Goal: Task Accomplishment & Management: Manage account settings

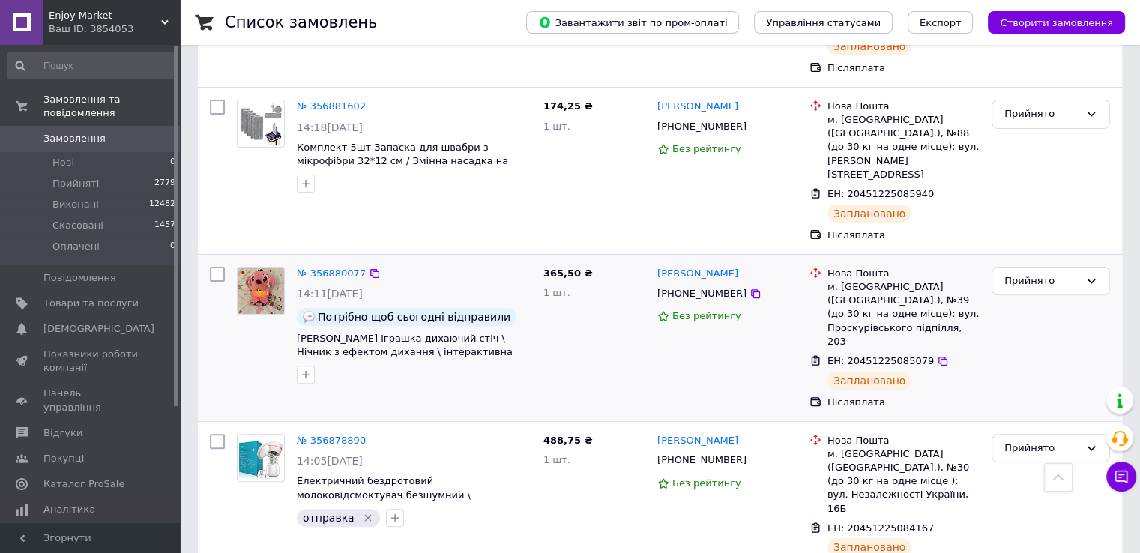
scroll to position [433, 0]
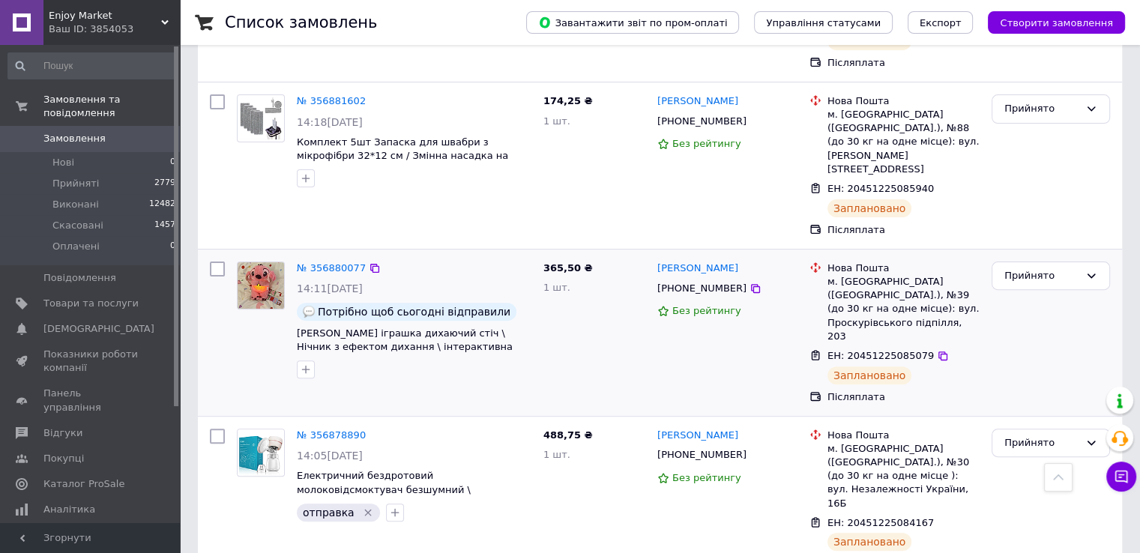
click at [304, 357] on div at bounding box center [306, 369] width 24 height 24
click at [306, 365] on icon "button" at bounding box center [306, 369] width 8 height 8
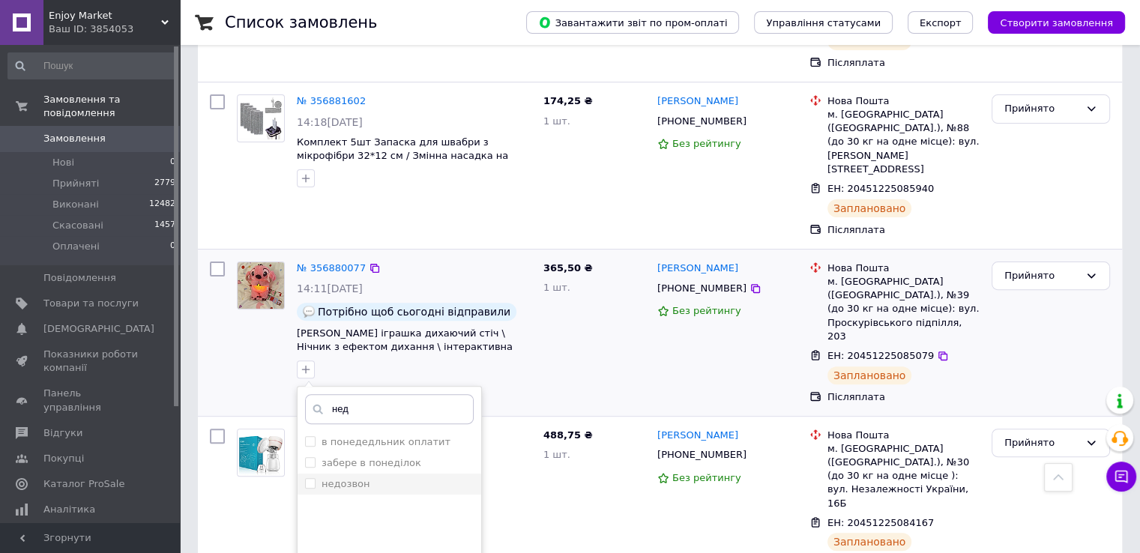
type input "нед"
click at [382, 477] on div "недозвон" at bounding box center [389, 483] width 169 height 13
checkbox input "true"
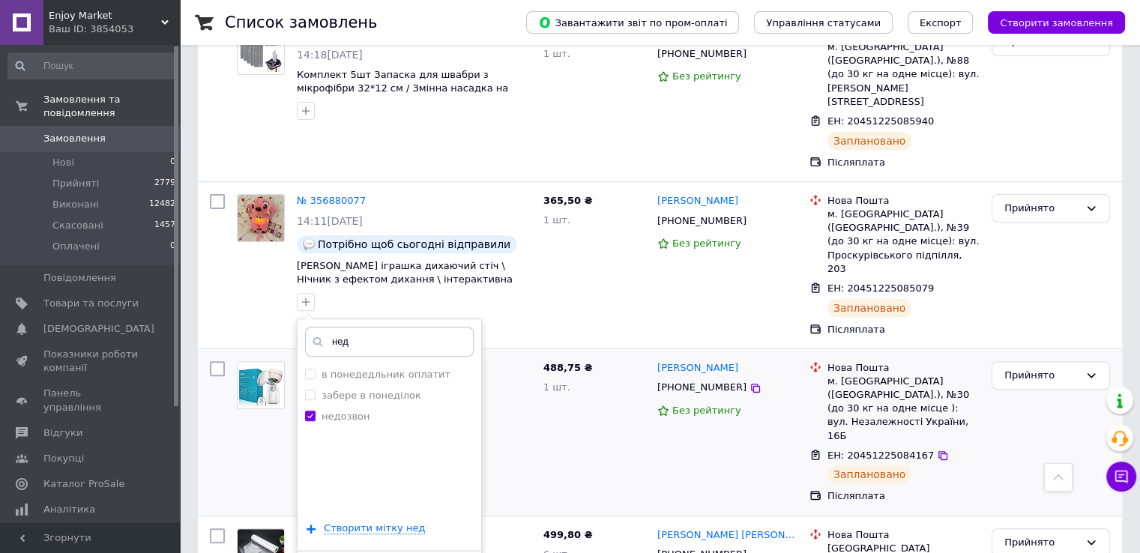
scroll to position [502, 0]
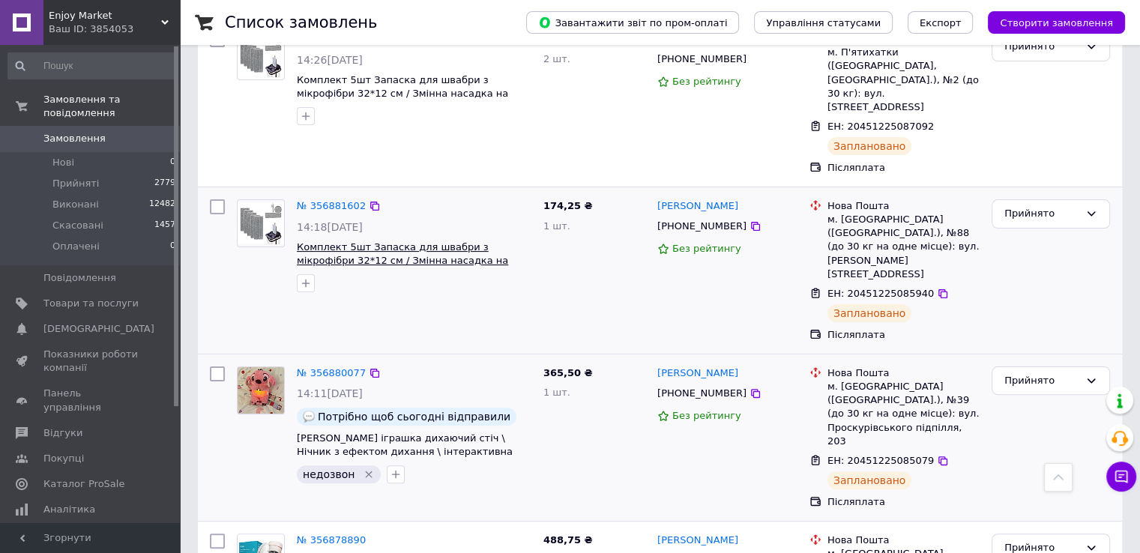
scroll to position [329, 0]
click at [308, 277] on icon "button" at bounding box center [306, 283] width 12 height 12
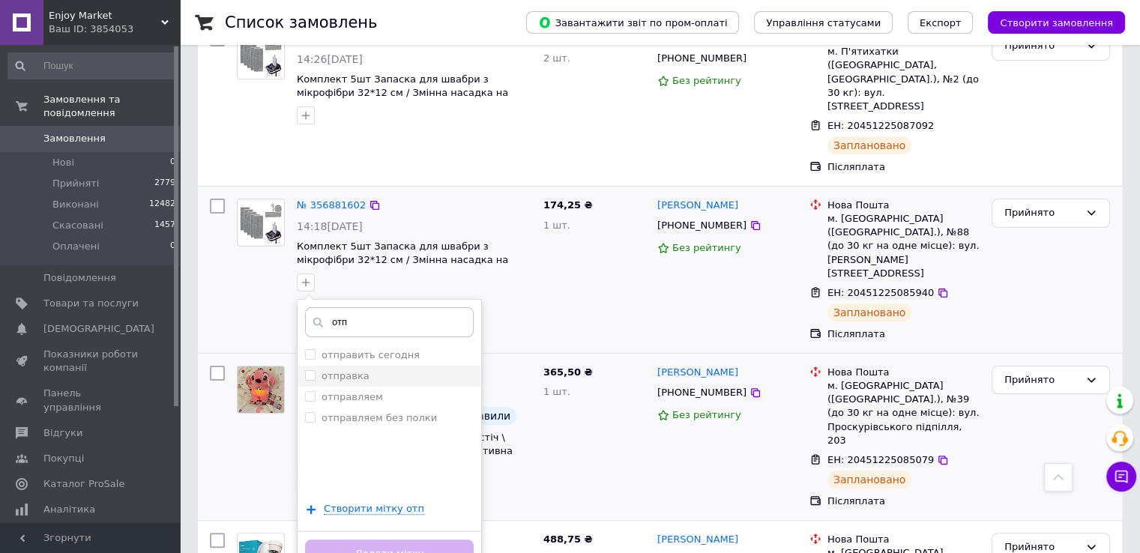
type input "отп"
click at [354, 370] on label "отправка" at bounding box center [346, 375] width 48 height 11
checkbox input "true"
click at [378, 540] on button "Додати мітку" at bounding box center [389, 554] width 169 height 29
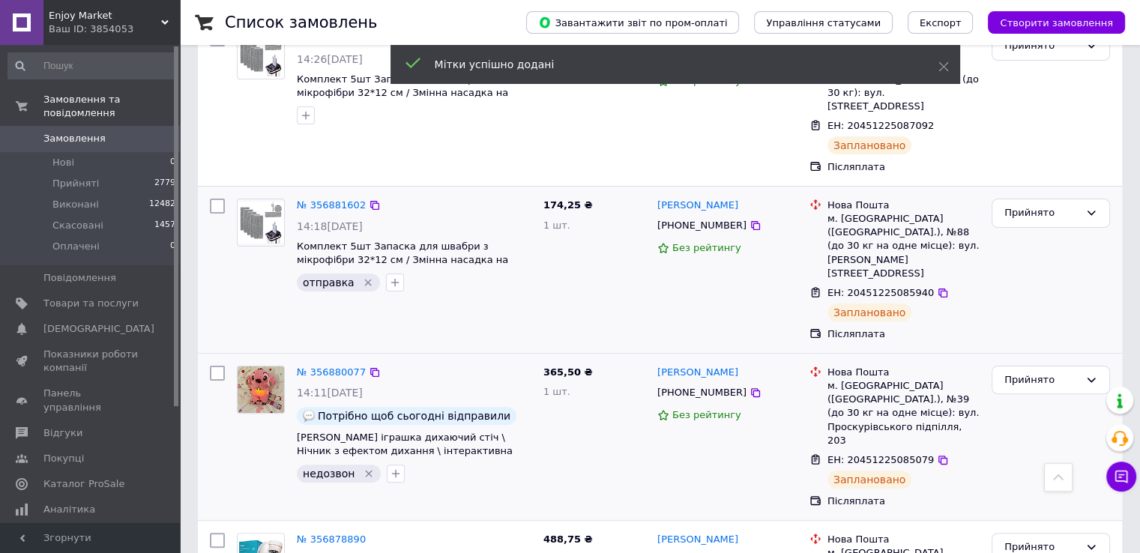
scroll to position [174, 0]
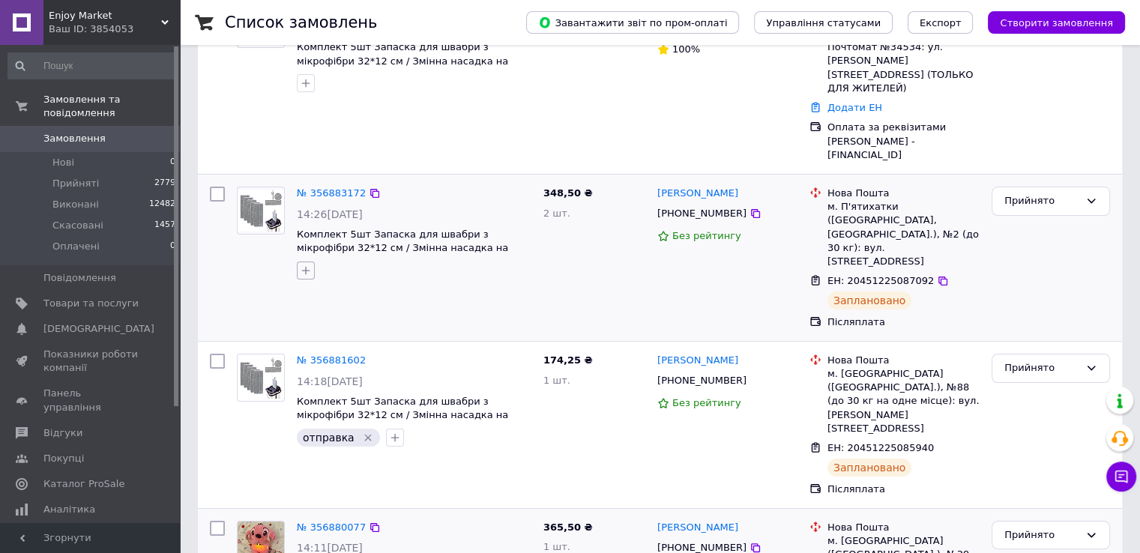
click at [303, 265] on icon "button" at bounding box center [306, 271] width 12 height 12
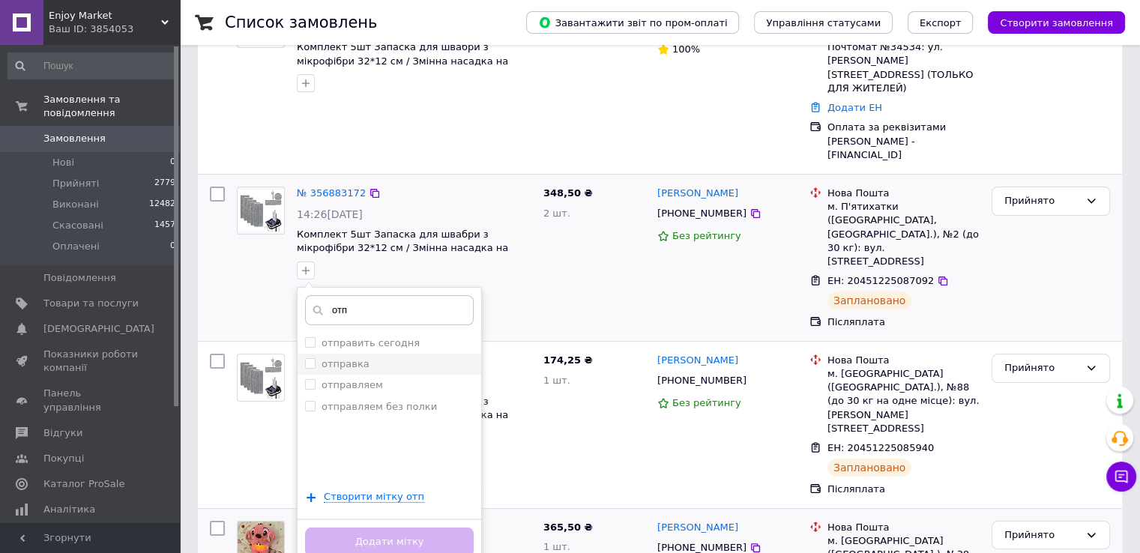
type input "отп"
click at [354, 358] on label "отправка" at bounding box center [346, 363] width 48 height 11
checkbox input "true"
click at [381, 528] on button "Додати мітку" at bounding box center [389, 542] width 169 height 29
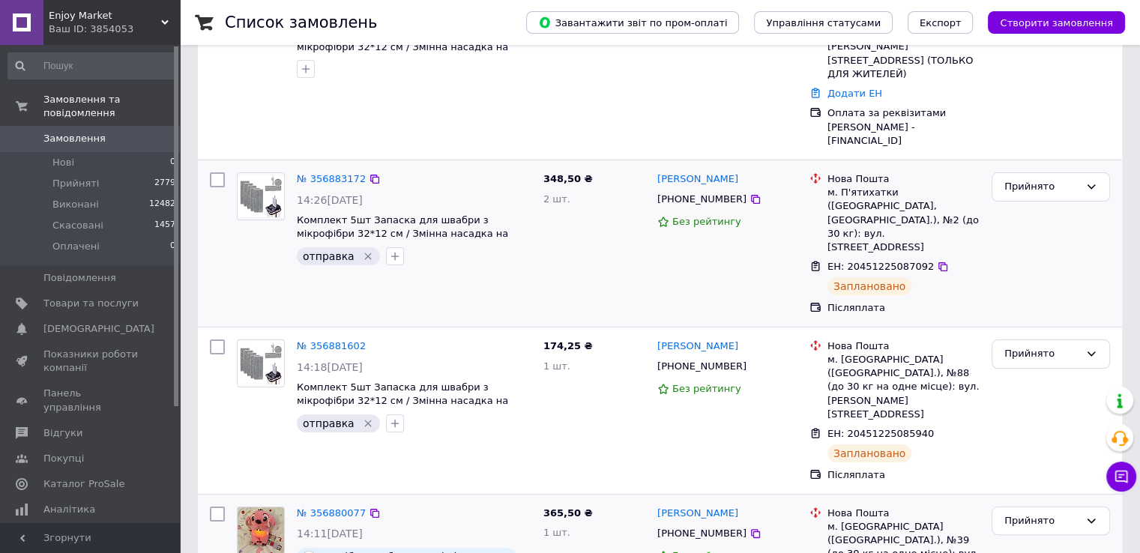
scroll to position [0, 0]
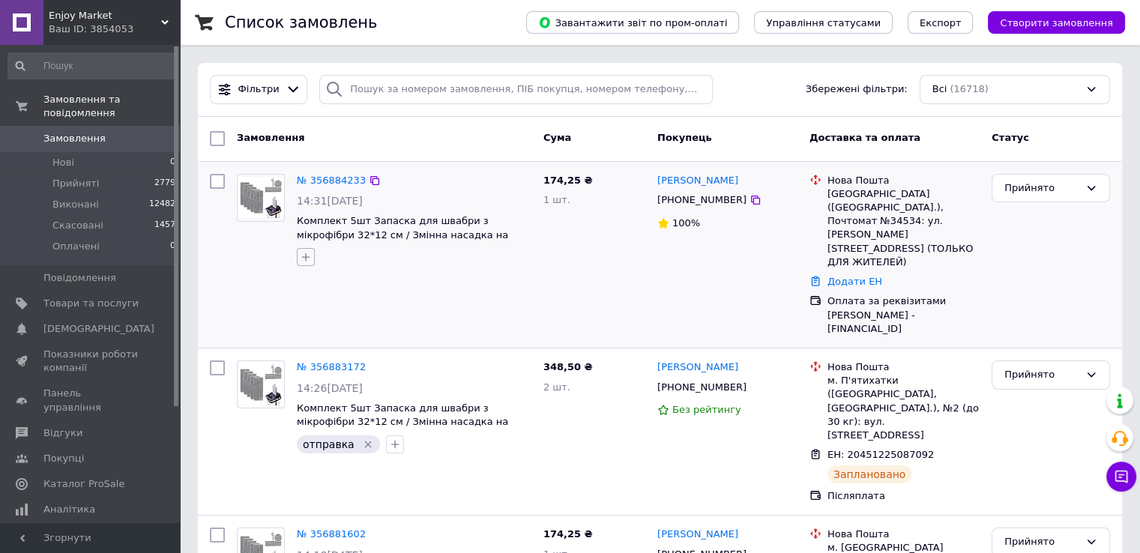
click at [307, 253] on icon "button" at bounding box center [306, 257] width 12 height 12
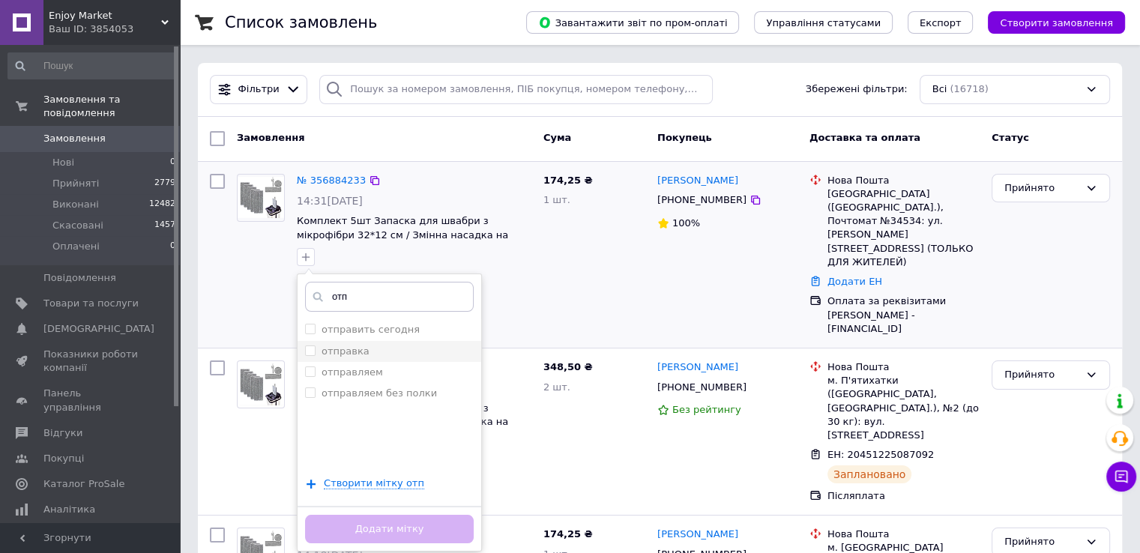
type input "отп"
click at [354, 350] on label "отправка" at bounding box center [346, 350] width 48 height 11
checkbox input "true"
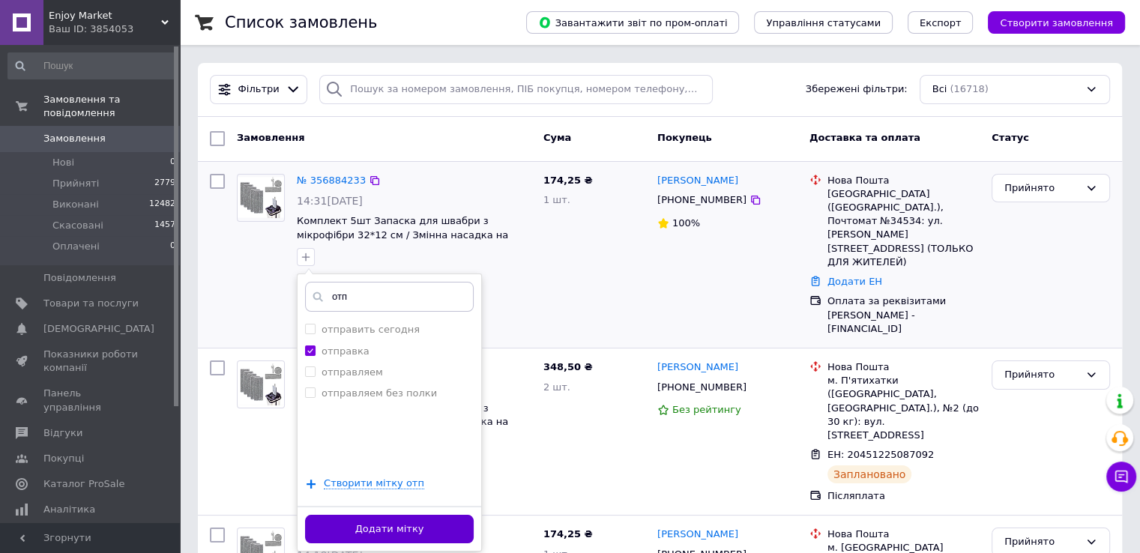
click at [400, 519] on button "Додати мітку" at bounding box center [389, 529] width 169 height 29
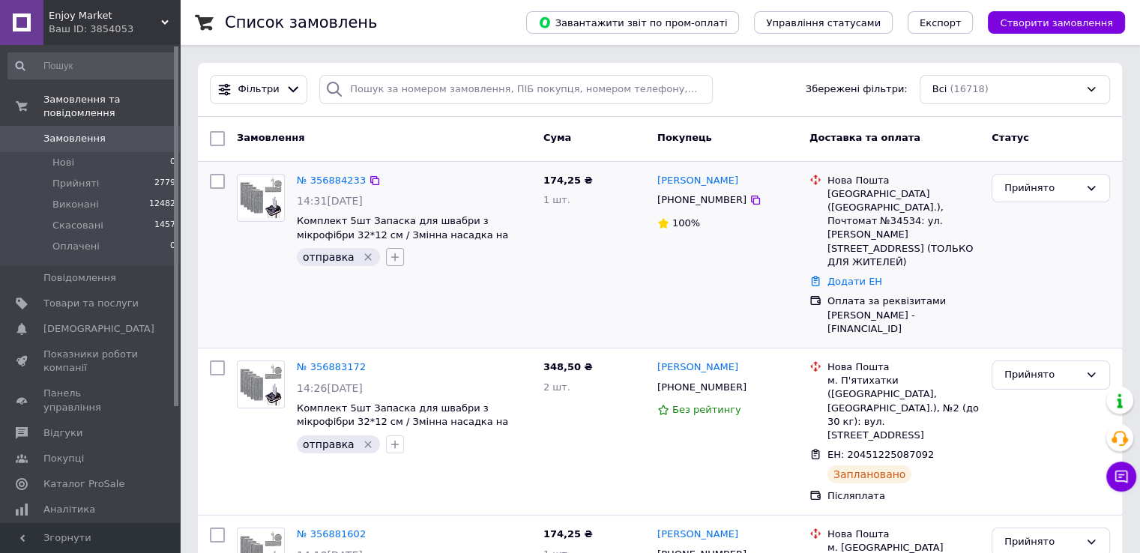
click at [386, 249] on button "button" at bounding box center [395, 257] width 18 height 18
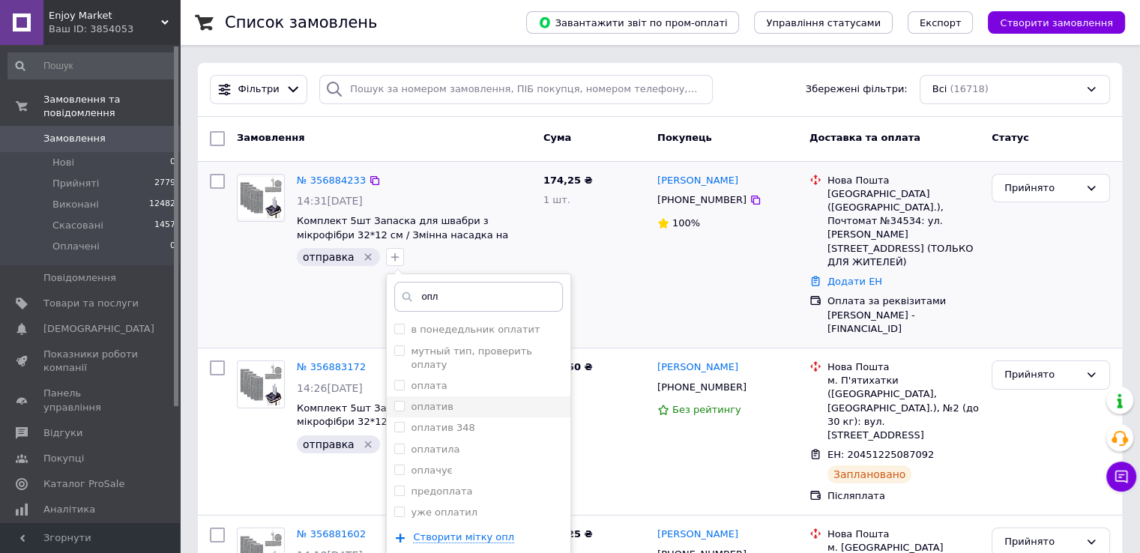
type input "опл"
click at [459, 399] on li "оплатив" at bounding box center [479, 406] width 184 height 21
checkbox input "true"
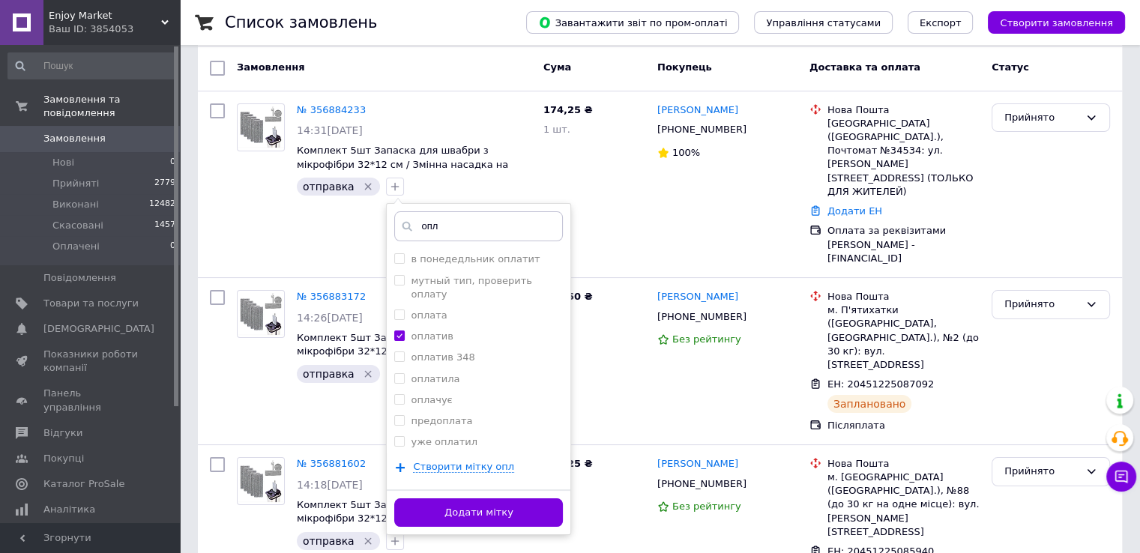
scroll to position [69, 0]
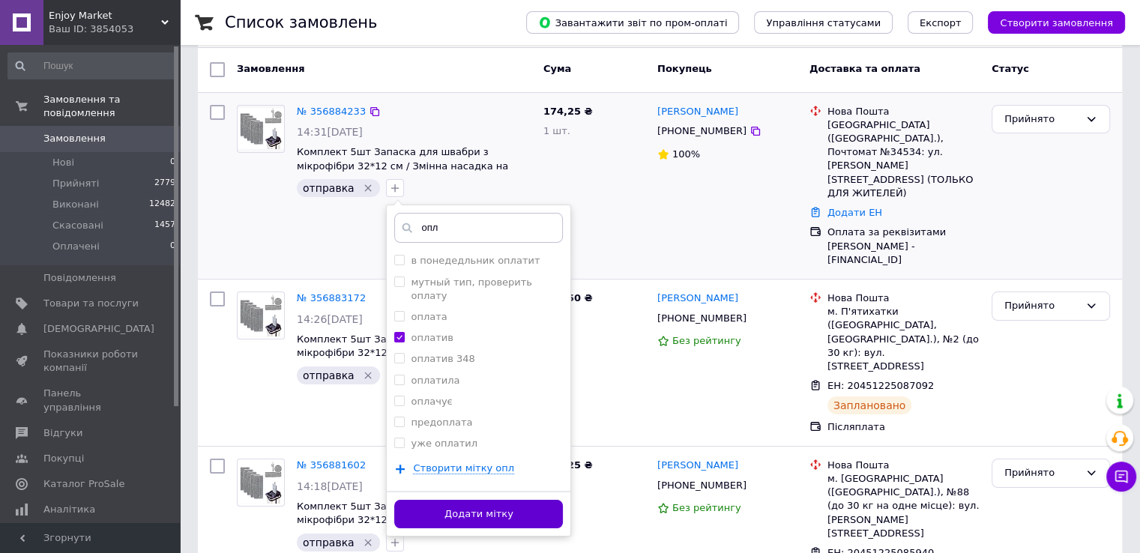
click at [474, 500] on button "Додати мітку" at bounding box center [478, 514] width 169 height 29
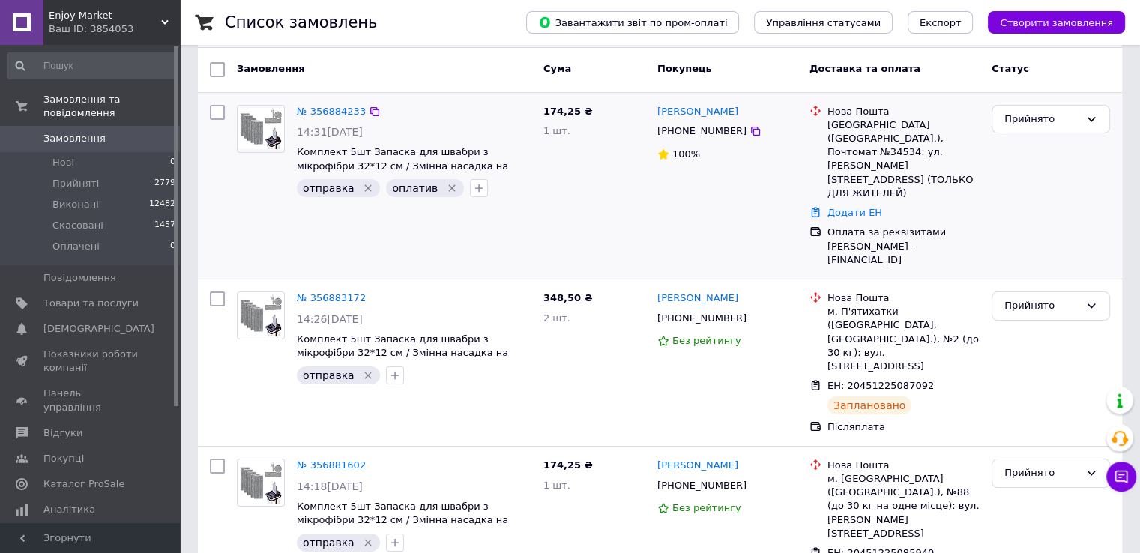
scroll to position [0, 0]
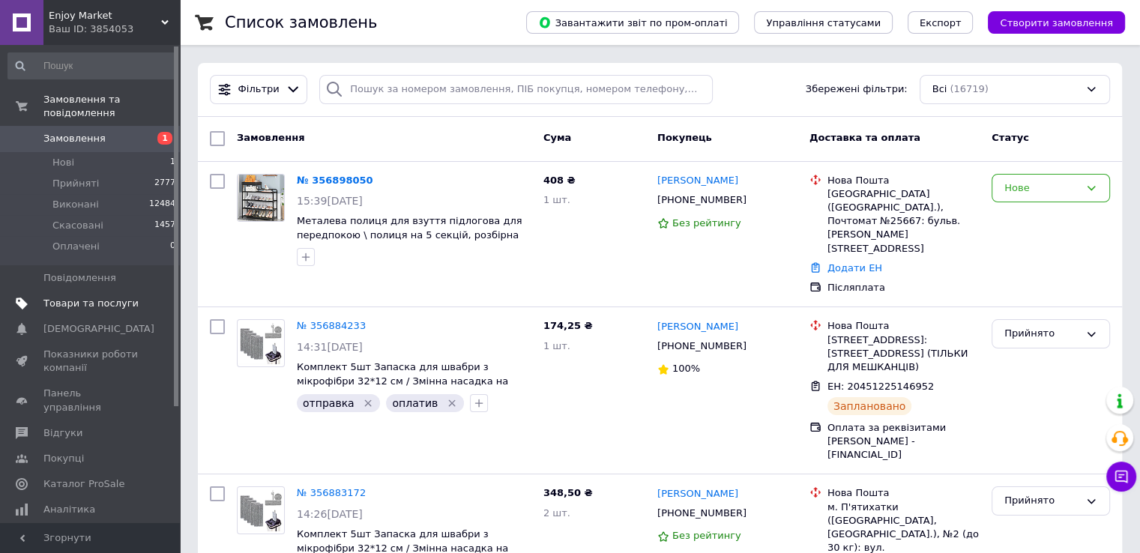
click at [94, 297] on span "Товари та послуги" at bounding box center [90, 303] width 95 height 13
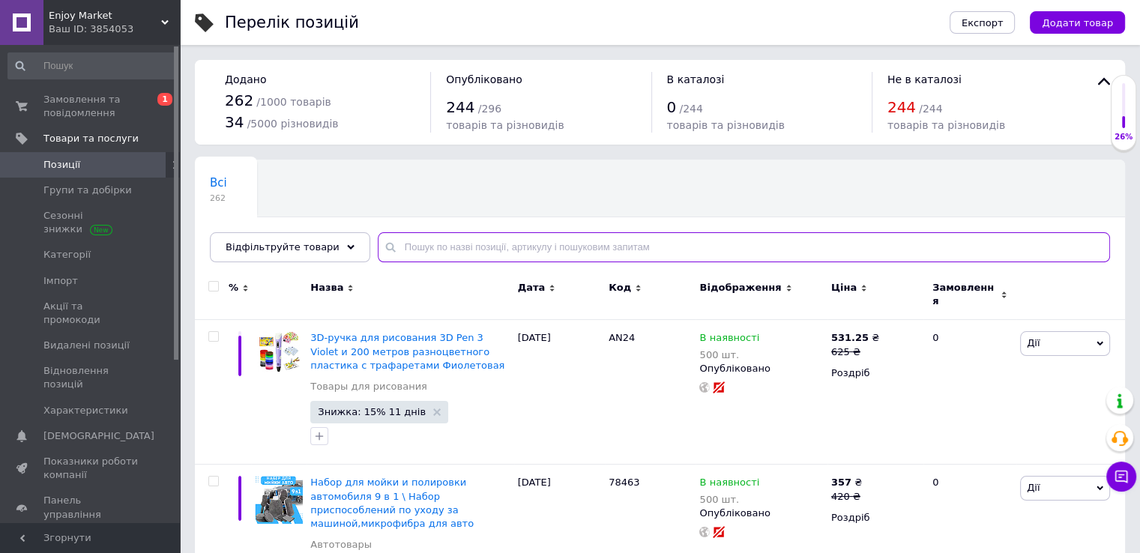
click at [489, 247] on input "text" at bounding box center [744, 247] width 732 height 30
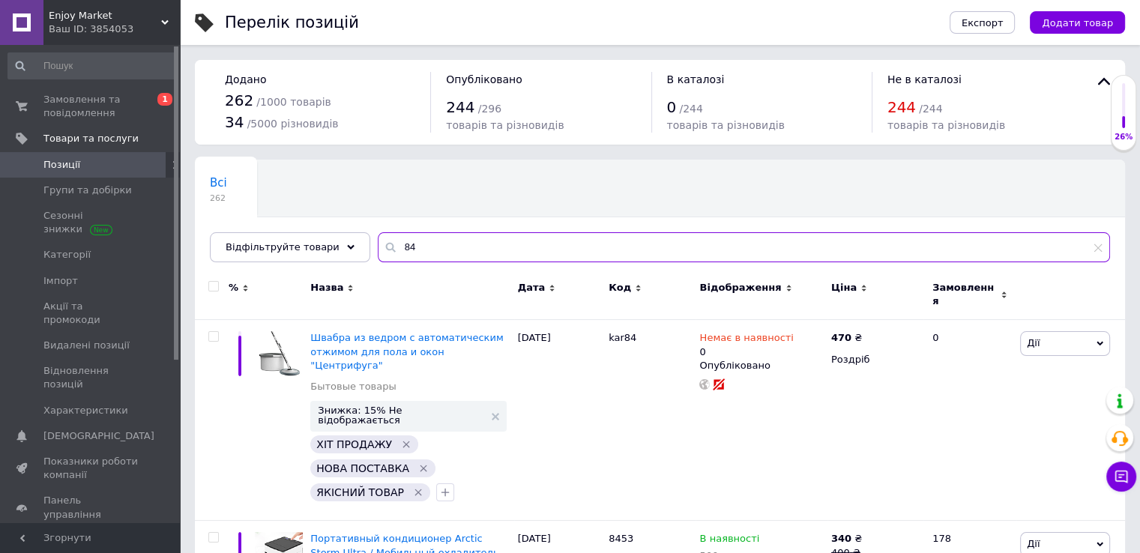
type input "8"
